Goal: Task Accomplishment & Management: Complete application form

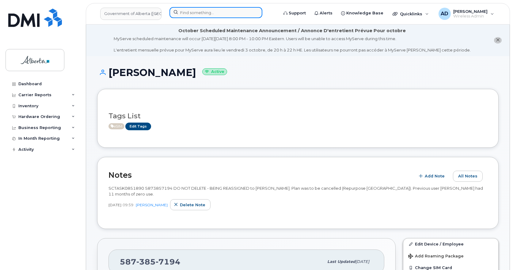
click at [191, 10] on input at bounding box center [216, 12] width 93 height 11
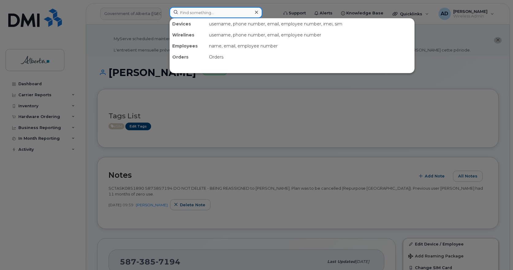
paste input "[PHONE_NUMBER]"
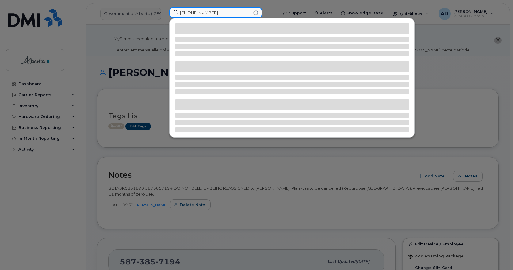
click at [190, 12] on input "[PHONE_NUMBER]" at bounding box center [216, 12] width 93 height 11
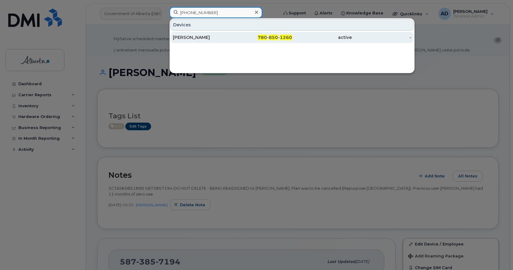
type input "[PHONE_NUMBER]"
click at [197, 35] on div "[PERSON_NAME]" at bounding box center [203, 37] width 60 height 6
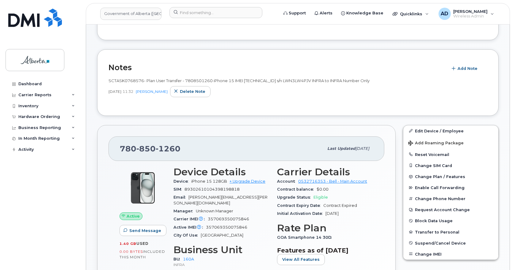
scroll to position [31, 0]
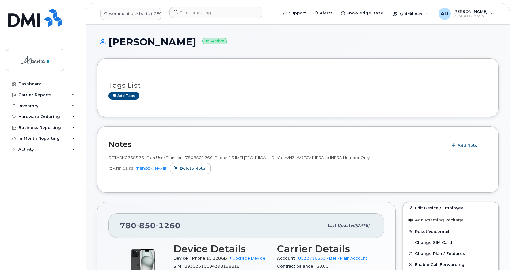
click at [160, 226] on span "1260" at bounding box center [168, 225] width 25 height 9
copy span "[PHONE_NUMBER]"
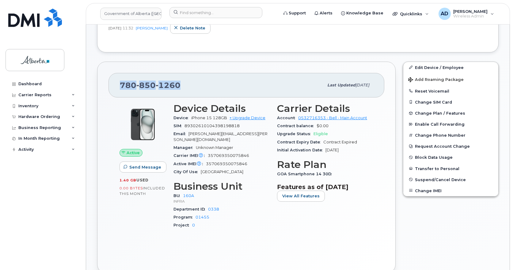
scroll to position [245, 0]
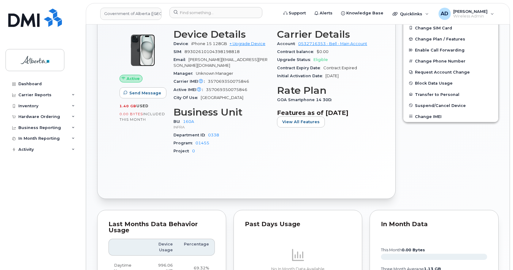
click at [225, 54] on span "89302610104398198818" at bounding box center [212, 51] width 55 height 5
copy span "89302610104398198818"
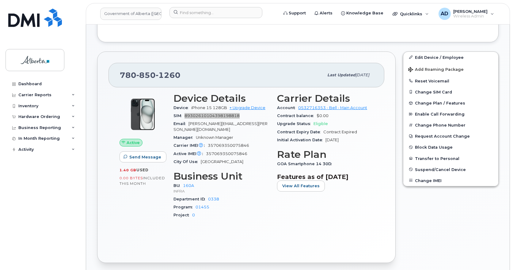
scroll to position [123, 0]
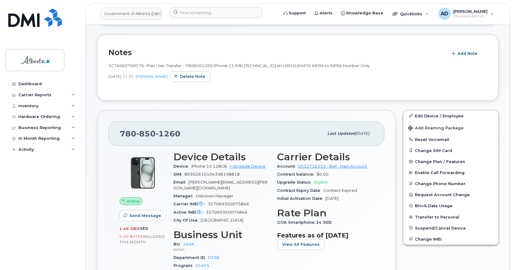
click at [158, 127] on div "[PHONE_NUMBER]" at bounding box center [222, 133] width 204 height 13
drag, startPoint x: 158, startPoint y: 127, endPoint x: 161, endPoint y: 133, distance: 6.3
click at [158, 127] on div "[PHONE_NUMBER] Last updated [DATE]" at bounding box center [247, 133] width 276 height 25
copy span "[PHONE_NUMBER]"
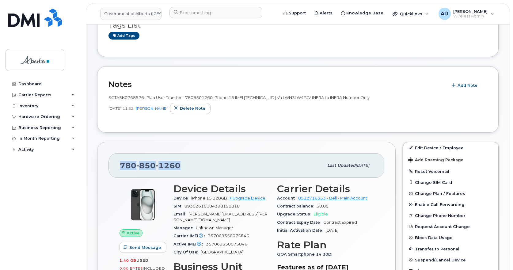
scroll to position [92, 0]
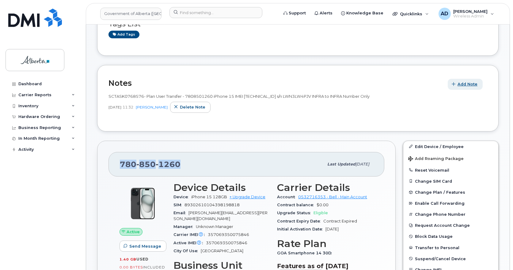
click at [467, 83] on span "Add Note" at bounding box center [468, 84] width 20 height 6
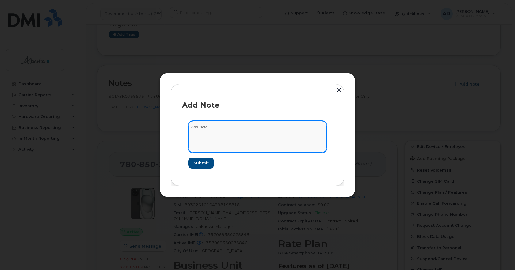
click at [232, 130] on textarea at bounding box center [257, 136] width 139 height 31
paste textarea "Device Reported as Lost INC – Added to negative file iPhone IMEI SN SIM transfe…"
click at [233, 123] on textarea "Device Reported as Lost INC – Added to negative file iPhone IMEI SN SIM transfe…" at bounding box center [257, 136] width 139 height 31
click at [233, 125] on textarea "Device Reported as Lost INC – Added to negative file iPhone IMEI SN SIM transfe…" at bounding box center [257, 136] width 139 height 31
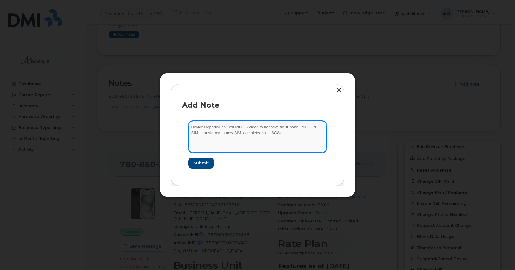
paste textarea "1161615"
click at [317, 127] on textarea "Device Reported as Lost INC1161615 – Added to negative file iPhone IMEI SN SIM …" at bounding box center [257, 136] width 139 height 31
paste textarea "357069350075846"
click at [231, 133] on textarea "Device Reported as Lost INC1161615 – Added to negative file iPhone IMEI [TECHNI…" at bounding box center [257, 136] width 139 height 31
paste textarea "357069350160085"
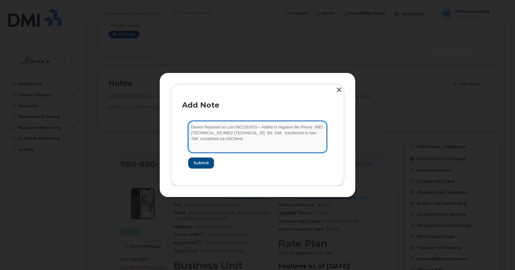
drag, startPoint x: 269, startPoint y: 133, endPoint x: 276, endPoint y: 133, distance: 7.4
click at [269, 133] on textarea "Device Reported as Lost INC1161615 – Added to negative file iPhone IMEI [TECHNI…" at bounding box center [257, 136] width 139 height 31
click at [270, 132] on textarea "Device Reported as Lost INC1161615 – Added to negative file iPhone IMEI [TECHNI…" at bounding box center [257, 136] width 139 height 31
paste textarea "LWN3LW4PJV"
drag, startPoint x: 228, startPoint y: 141, endPoint x: 232, endPoint y: 140, distance: 4.7
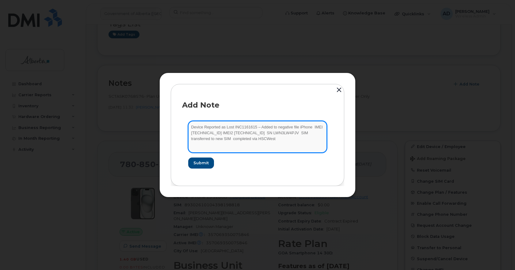
click at [228, 141] on textarea "Device Reported as Lost INC1161615 – Added to negative file iPhone IMEI [TECHNI…" at bounding box center [257, 136] width 139 height 31
paste textarea "89302610104384308868"
drag, startPoint x: 310, startPoint y: 139, endPoint x: 313, endPoint y: 140, distance: 3.5
click at [310, 138] on textarea "Device Reported as Lost INC1161615 – Added to negative file iPhone IMEI [TECHNI…" at bounding box center [257, 136] width 139 height 31
click at [310, 131] on textarea "Device Reported as Lost INC1161615 – Added to negative file iPhone IMEI [TECHNI…" at bounding box center [257, 136] width 139 height 31
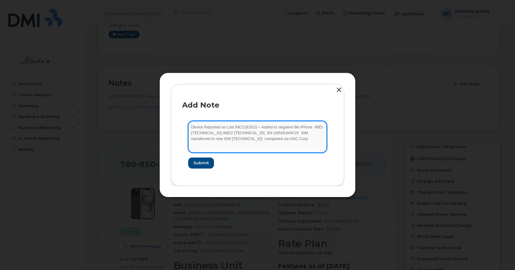
click at [305, 133] on textarea "Device Reported as Lost INC1161615 – Added to negative file iPhone IMEI [TECHNI…" at bounding box center [257, 136] width 139 height 31
paste textarea "89302610104398198818"
click at [306, 128] on textarea "Device Reported as Lost INC1161615 – Added to negative file iPhone IMEI [TECHNI…" at bounding box center [257, 136] width 139 height 31
type textarea "Device Reported as Lost INC1161615 – Added to negative file iPhone 15 IMEI [TEC…"
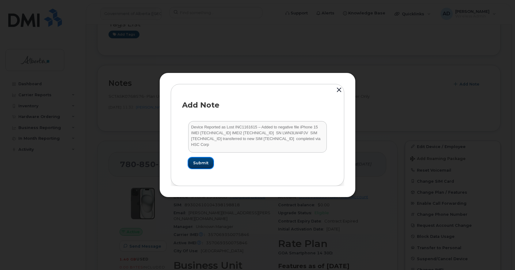
click at [206, 164] on span "Submit" at bounding box center [200, 163] width 15 height 6
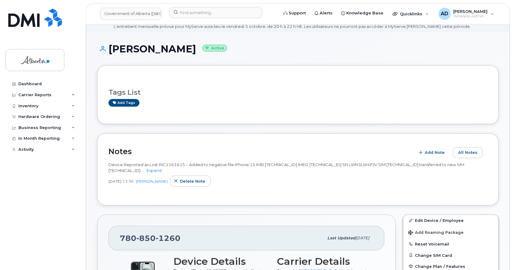
scroll to position [0, 0]
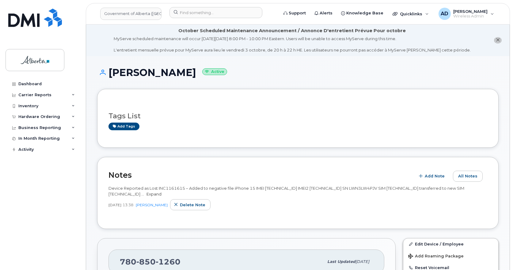
click at [162, 194] on link "Expand" at bounding box center [154, 194] width 15 height 5
drag, startPoint x: 240, startPoint y: 190, endPoint x: 189, endPoint y: 188, distance: 51.9
click at [189, 188] on div "Device Reported as Lost INC1161615 – Added to negative file iPhone 15 IMEI [TEC…" at bounding box center [298, 191] width 379 height 11
copy span "Added to negative file iPhone 15 IMEI [TECHNICAL_ID] IMEI2 [TECHNICAL_ID] SN LW…"
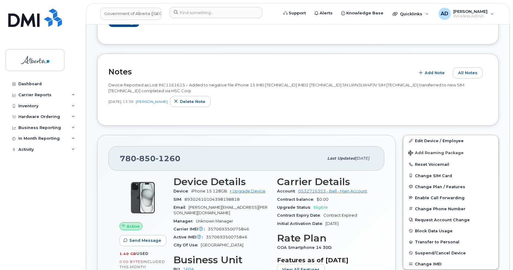
scroll to position [153, 0]
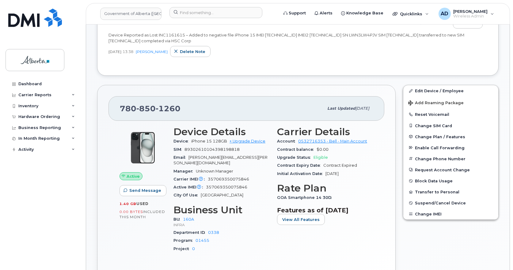
click at [154, 107] on span "850" at bounding box center [145, 108] width 19 height 9
copy span "[PHONE_NUMBER]"
click at [203, 11] on input at bounding box center [216, 12] width 93 height 11
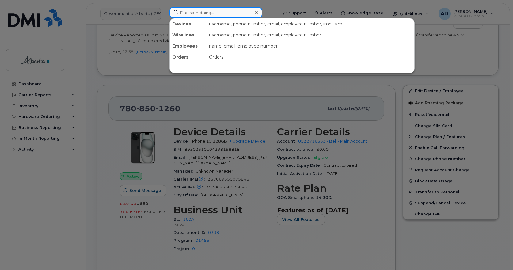
paste input "[PERSON_NAME]"
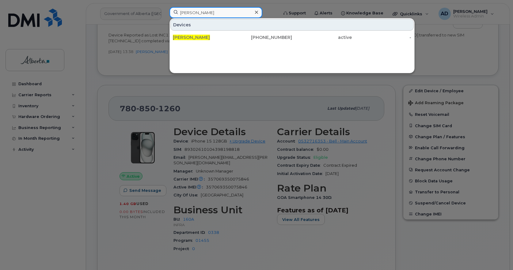
type input "[PERSON_NAME]"
drag, startPoint x: 190, startPoint y: 35, endPoint x: 222, endPoint y: 51, distance: 35.7
click at [190, 35] on span "[PERSON_NAME]" at bounding box center [191, 38] width 37 height 6
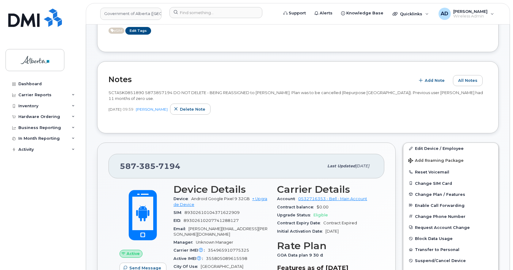
scroll to position [92, 0]
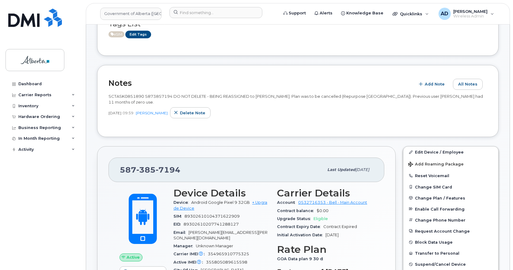
click at [163, 172] on span "7194" at bounding box center [168, 169] width 25 height 9
copy span "587 385 7194"
